Goal: Information Seeking & Learning: Understand process/instructions

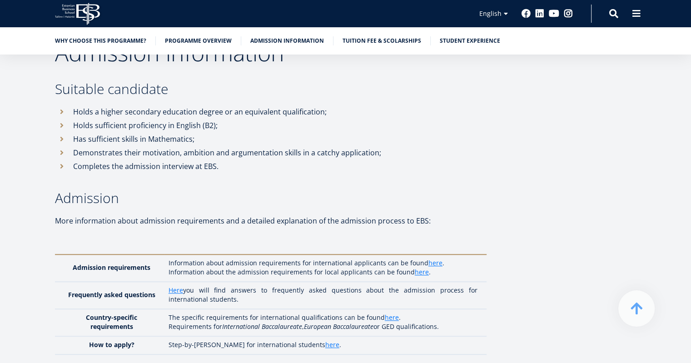
scroll to position [4091, 0]
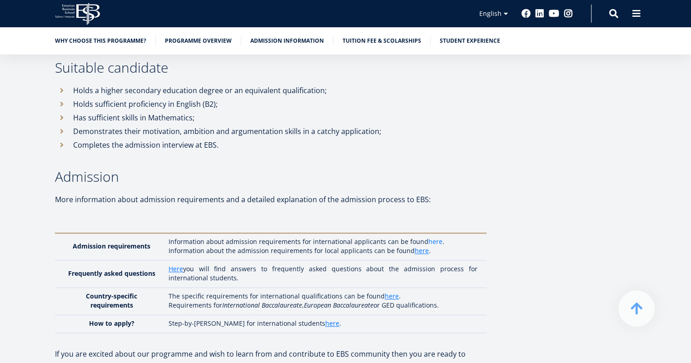
click at [435, 237] on link "here" at bounding box center [436, 241] width 14 height 9
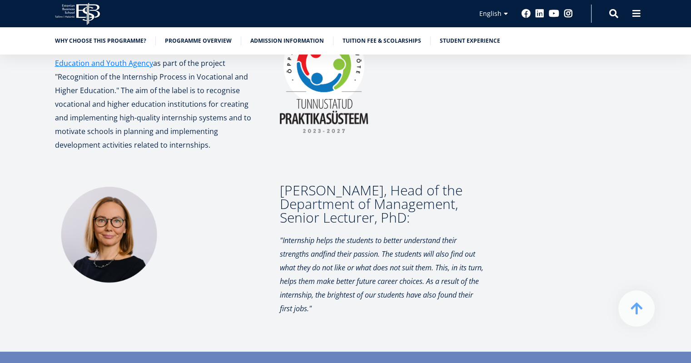
scroll to position [3727, 0]
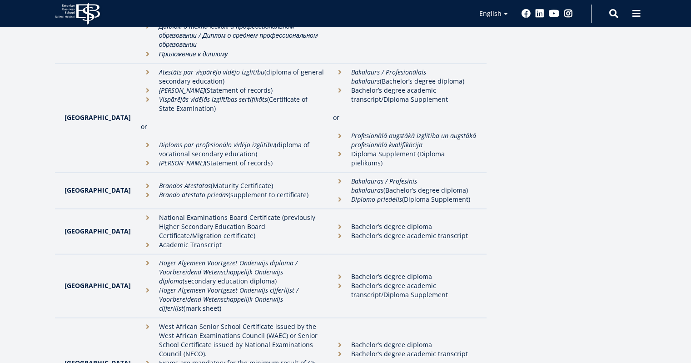
scroll to position [1727, 0]
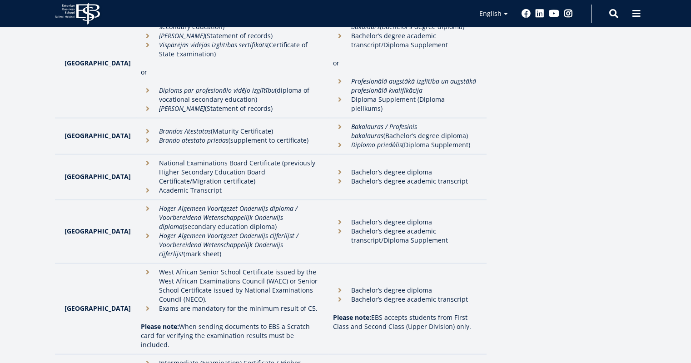
click at [141, 267] on li "West African Senior School Certificate issued by the West African Examinations …" at bounding box center [233, 285] width 184 height 36
click at [333, 285] on li "Bachelor’s degree diploma" at bounding box center [405, 289] width 144 height 9
click at [388, 285] on li "Bachelor’s degree diploma" at bounding box center [405, 289] width 144 height 9
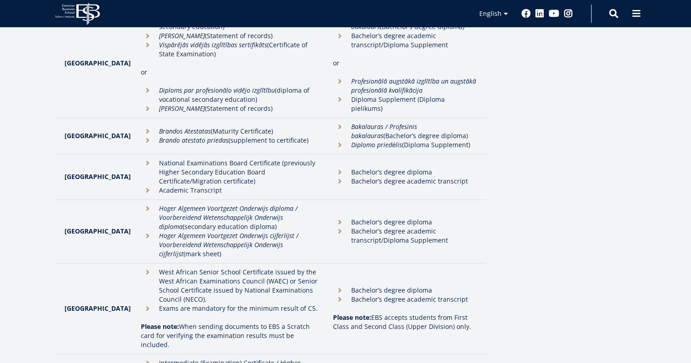
click at [141, 304] on li "Exams are mandatory for the minimum result of C5." at bounding box center [233, 308] width 184 height 9
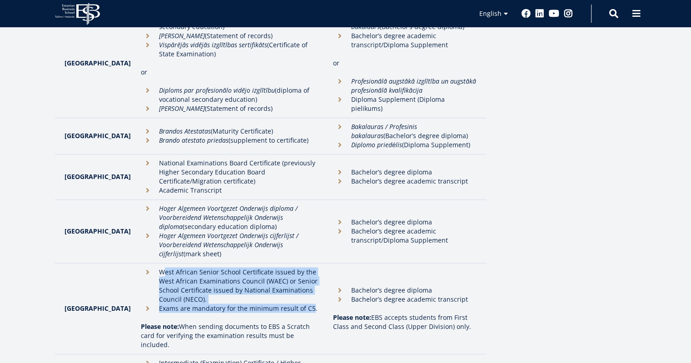
drag, startPoint x: 292, startPoint y: 251, endPoint x: 143, endPoint y: 209, distance: 154.5
click at [143, 267] on ul "West African Senior School Certificate issued by the West African Examinations …" at bounding box center [233, 289] width 184 height 45
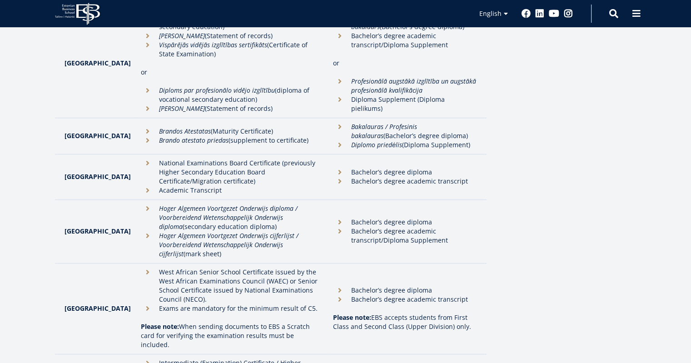
click at [279, 322] on p "Please note: When sending documents to EBS a Scratch card for verifying the exa…" at bounding box center [233, 335] width 184 height 27
drag, startPoint x: 291, startPoint y: 283, endPoint x: 143, endPoint y: 215, distance: 163.3
click at [143, 263] on td "West African Senior School Certificate issued by the West African Examinations …" at bounding box center [232, 308] width 193 height 91
click at [288, 263] on td "West African Senior School Certificate issued by the West African Examinations …" at bounding box center [232, 308] width 193 height 91
click at [285, 304] on li "Exams are mandatory for the minimum result of C5." at bounding box center [233, 308] width 184 height 9
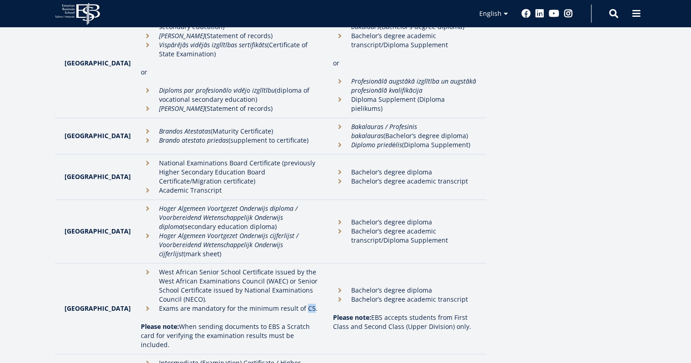
click at [285, 304] on li "Exams are mandatory for the minimum result of C5." at bounding box center [233, 308] width 184 height 9
click at [291, 304] on li "Exams are mandatory for the minimum result of C5." at bounding box center [233, 308] width 184 height 9
copy li "Exams are mandatory for the minimum result of C5."
drag, startPoint x: 300, startPoint y: 249, endPoint x: 139, endPoint y: 249, distance: 161.8
click at [141, 304] on li "Exams are mandatory for the minimum result of C5." at bounding box center [233, 308] width 184 height 9
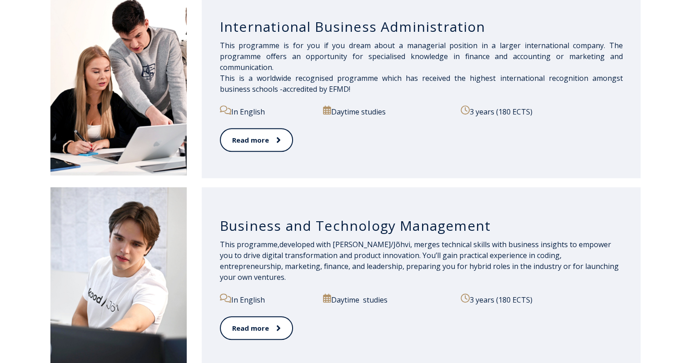
scroll to position [682, 0]
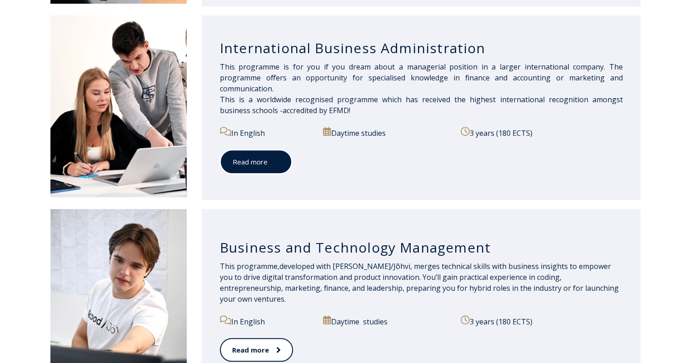
click at [273, 166] on span at bounding box center [274, 161] width 12 height 9
